Goal: Information Seeking & Learning: Learn about a topic

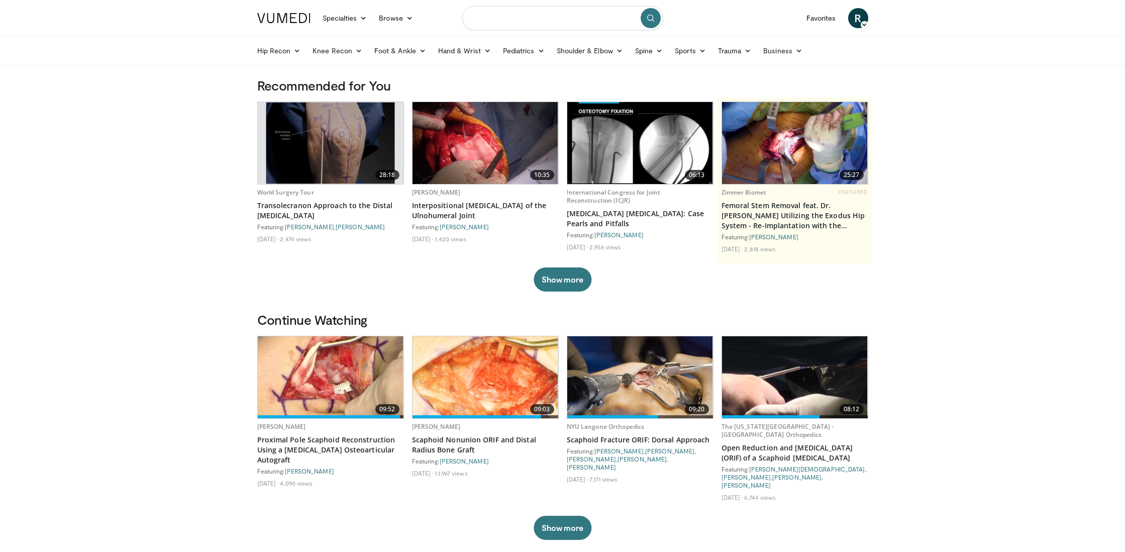
click at [535, 18] on input "Search topics, interventions" at bounding box center [562, 18] width 201 height 24
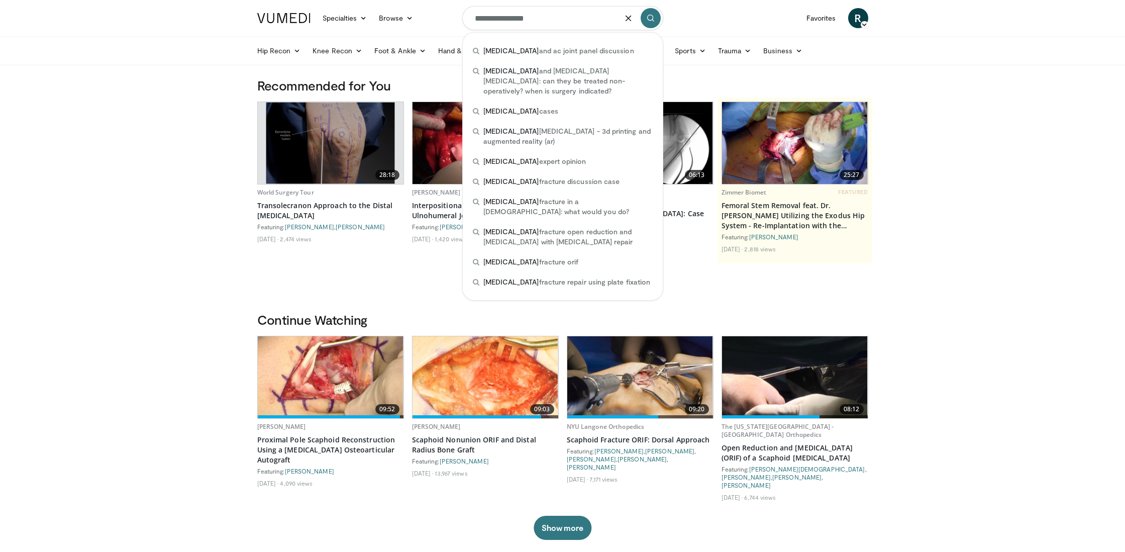
type input "**********"
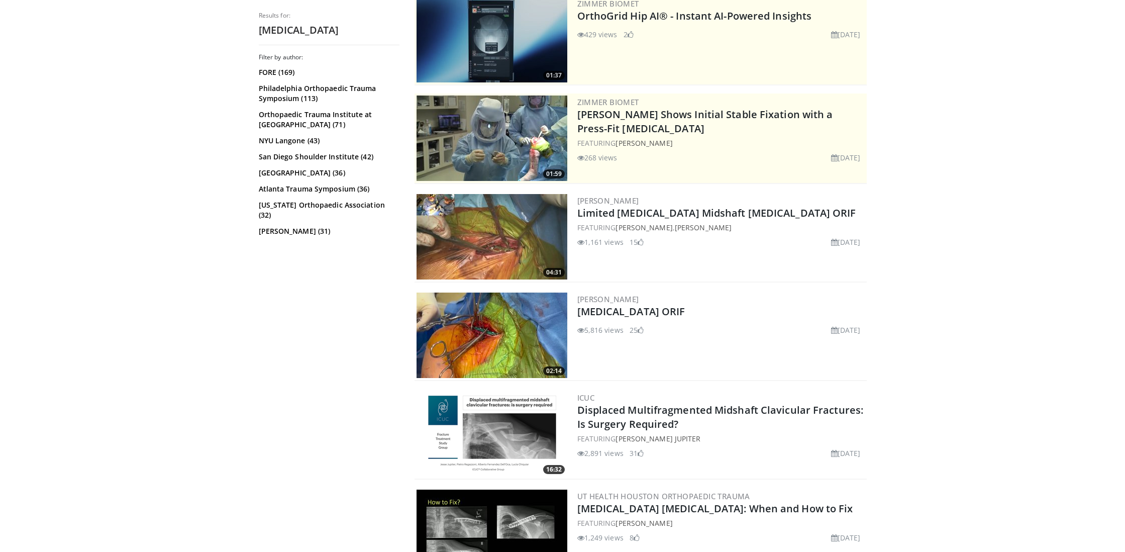
scroll to position [118, 0]
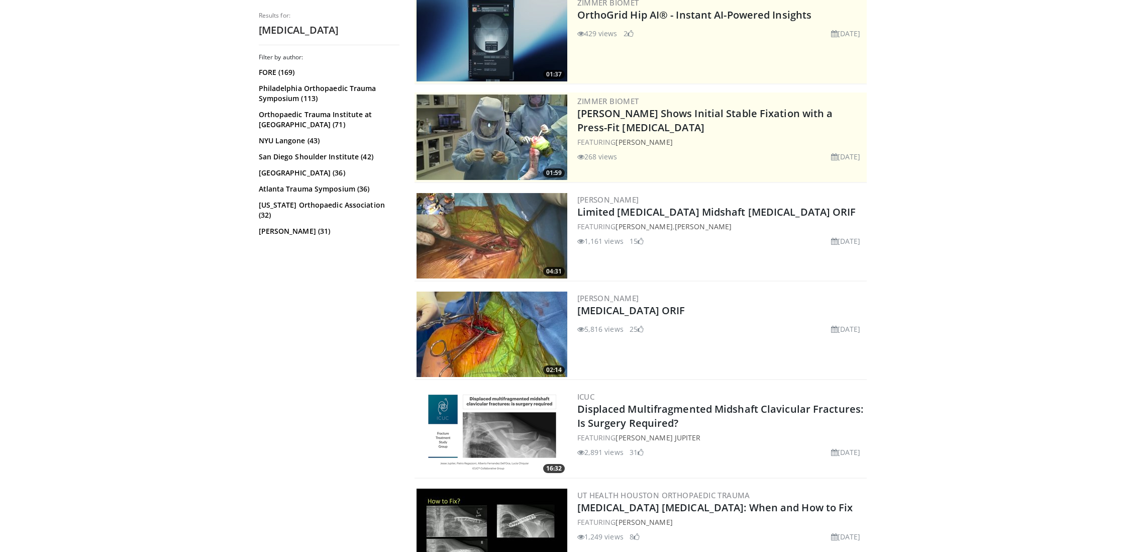
click at [512, 322] on img at bounding box center [492, 333] width 151 height 85
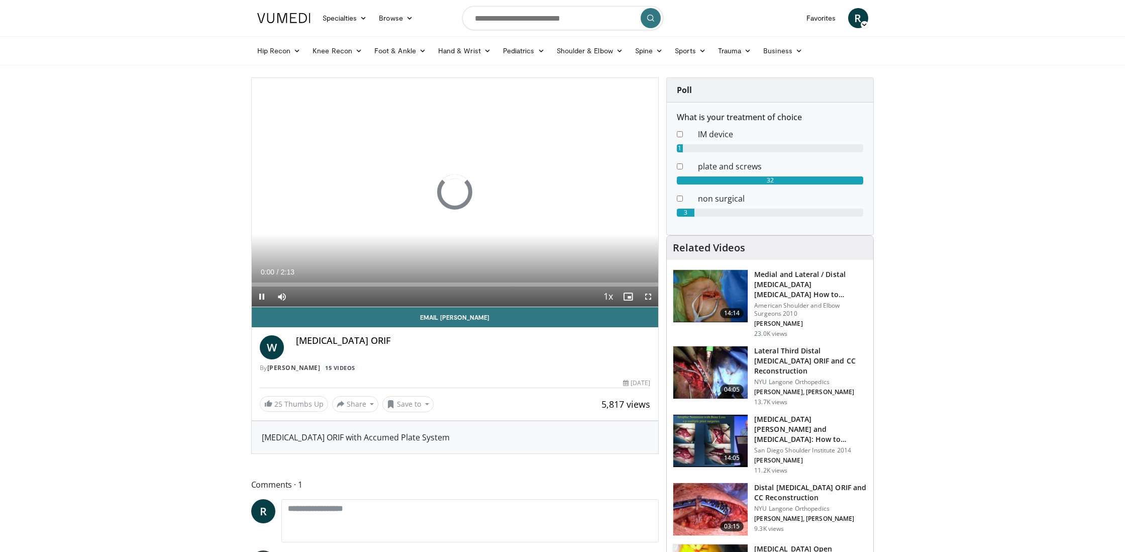
click at [650, 294] on span "Video Player" at bounding box center [648, 296] width 20 height 20
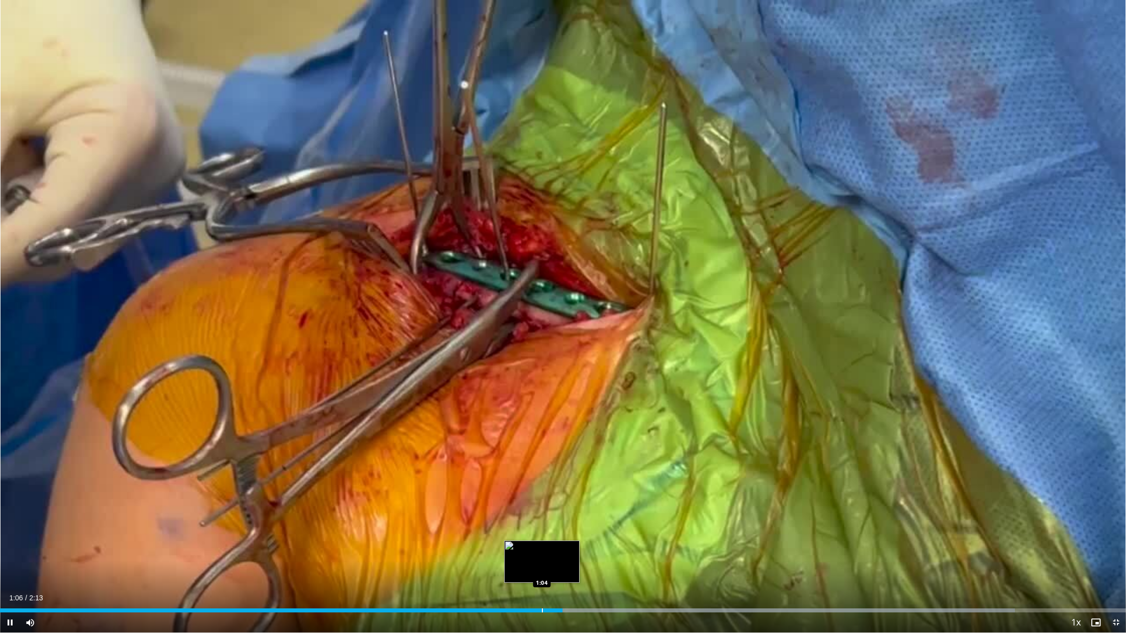
click at [542, 551] on div "Loaded : 90.13% 1:06 1:04" at bounding box center [563, 608] width 1126 height 10
click at [531, 551] on div "Progress Bar" at bounding box center [531, 611] width 1 height 4
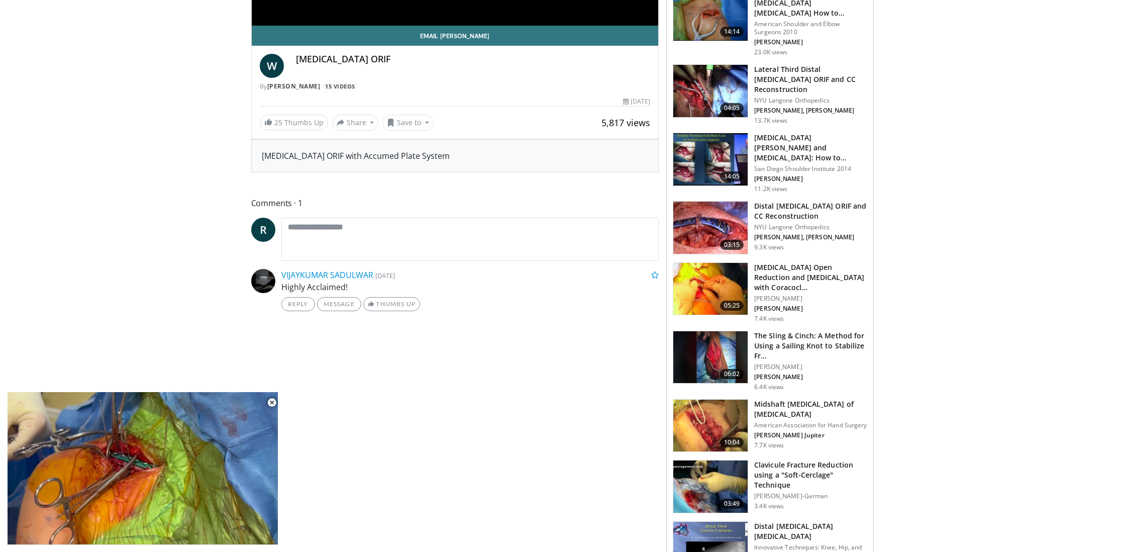
scroll to position [282, 0]
click at [712, 280] on img at bounding box center [710, 288] width 74 height 52
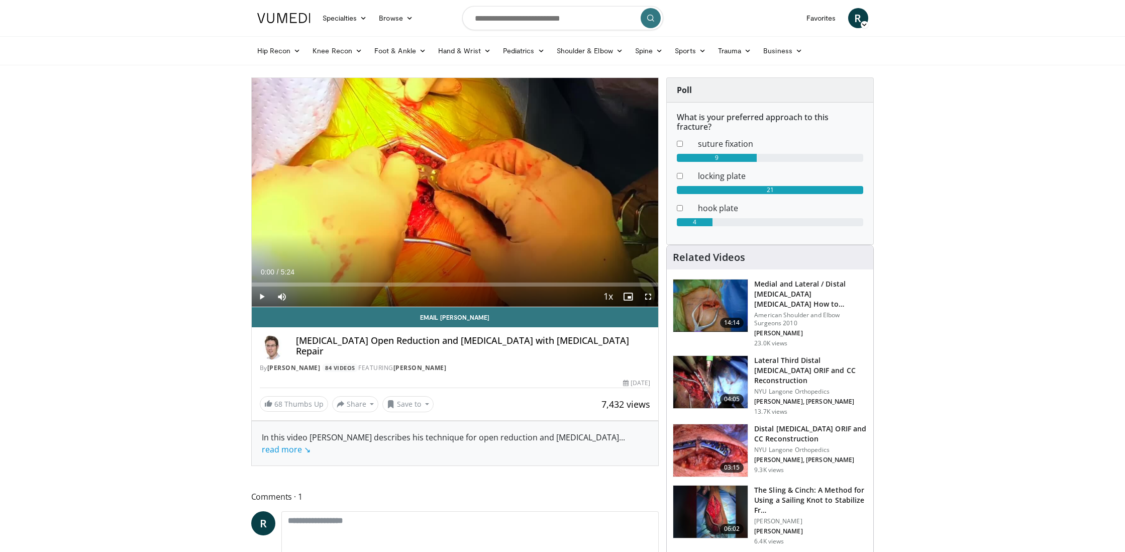
click at [646, 295] on span "Video Player" at bounding box center [648, 296] width 20 height 20
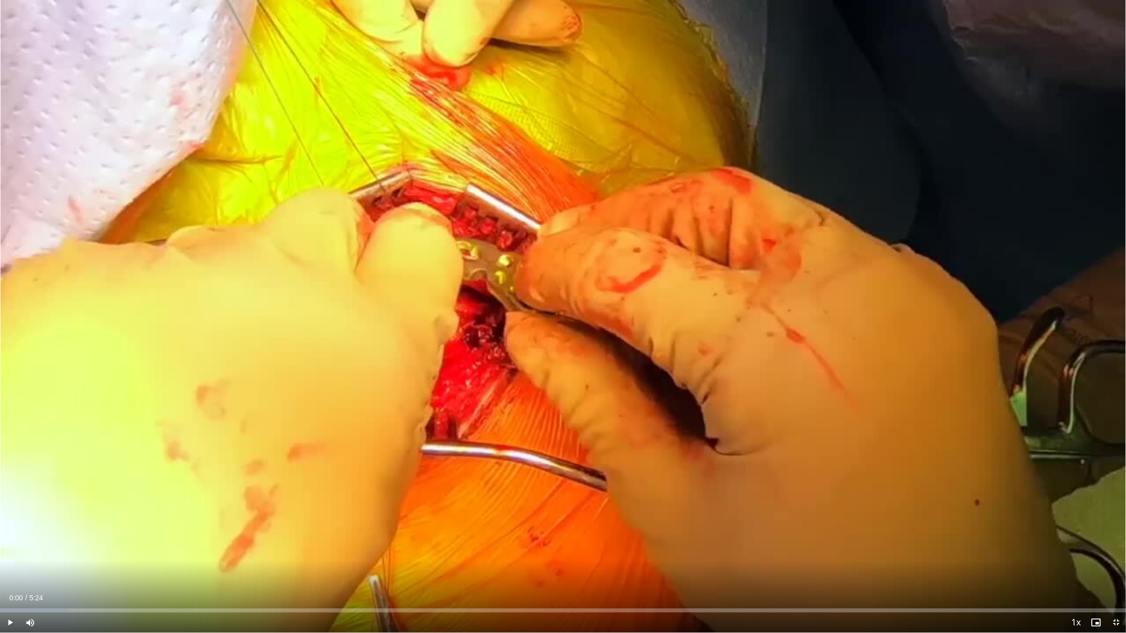
click at [9, 551] on span "Video Player" at bounding box center [10, 623] width 20 height 20
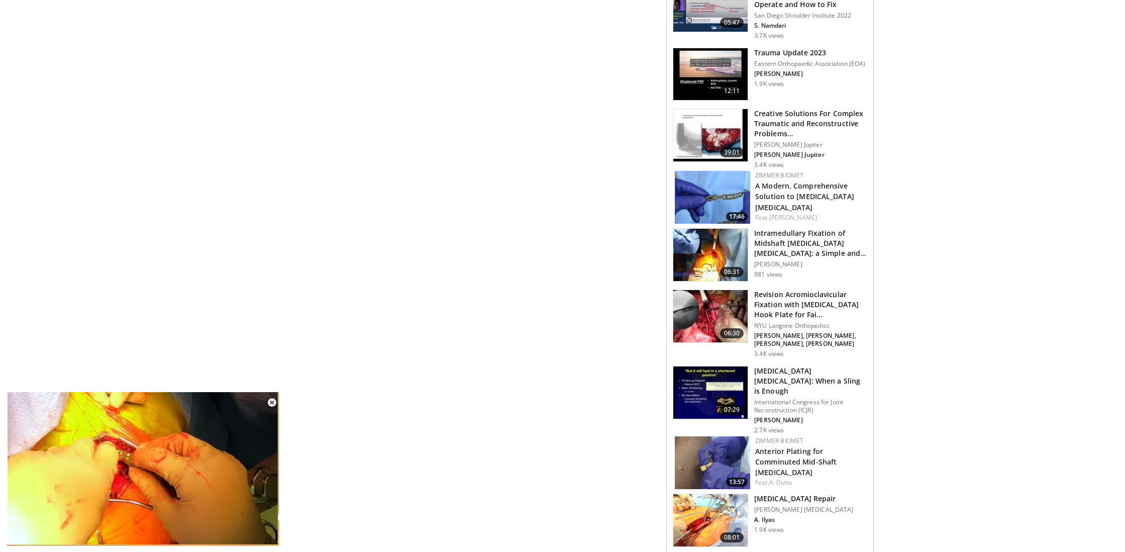
scroll to position [961, 0]
